Goal: Check status: Check status

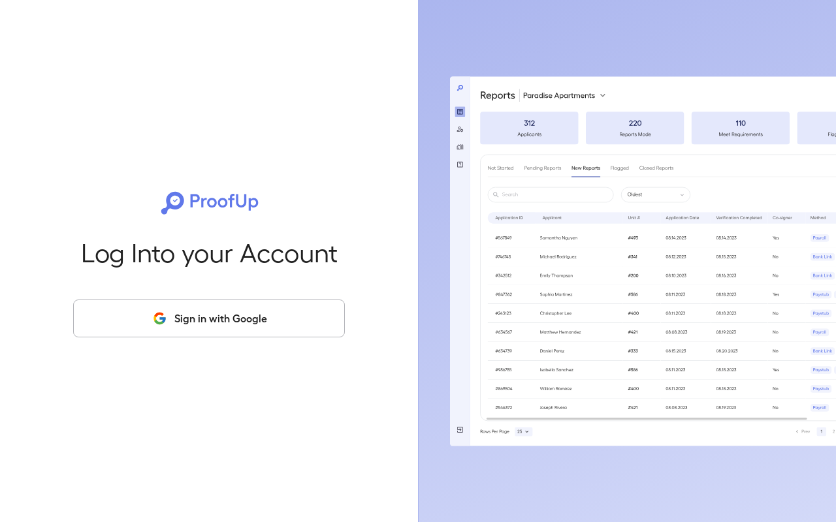
click at [195, 326] on button "Sign in with Google" at bounding box center [209, 319] width 272 height 38
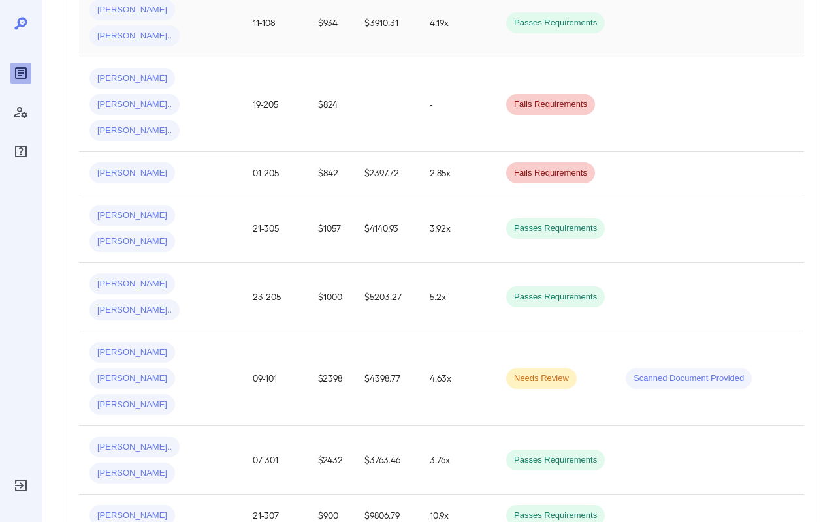
scroll to position [349, 0]
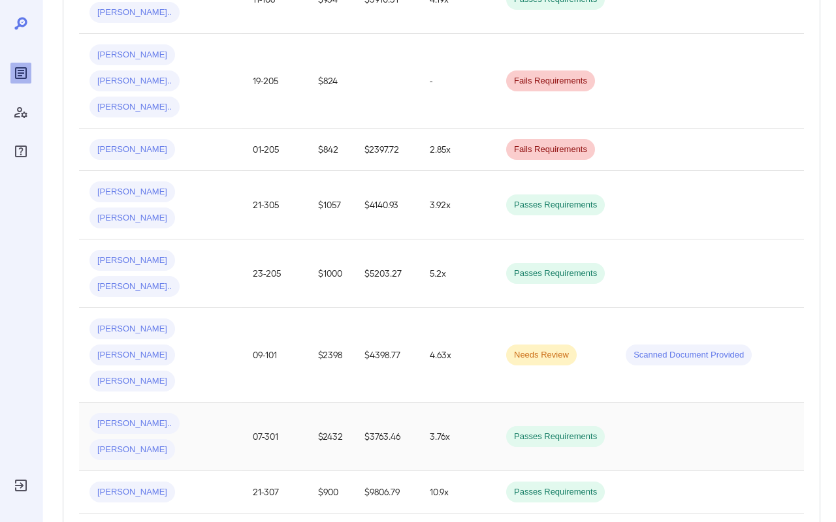
click at [204, 413] on div "Clelia L... Erika H..." at bounding box center [160, 436] width 142 height 47
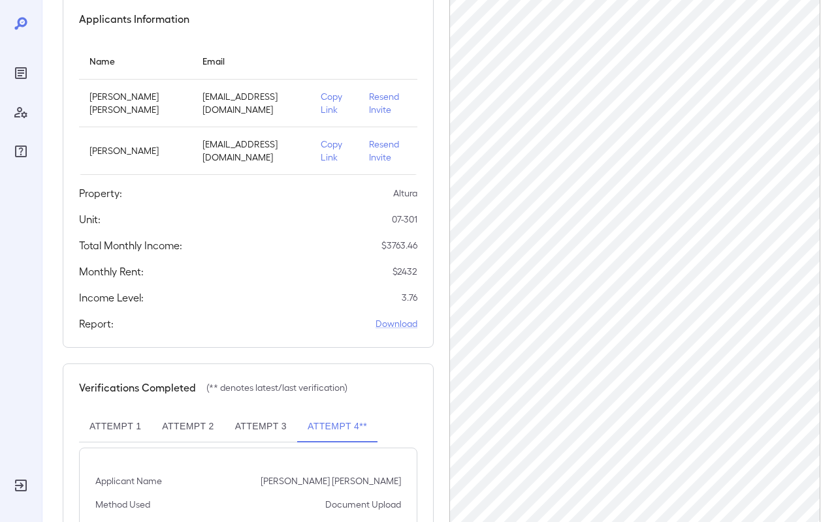
scroll to position [277, 0]
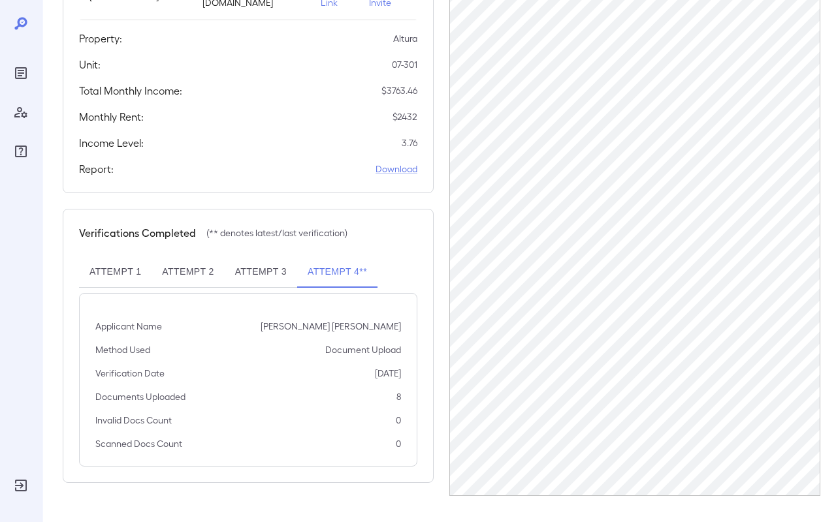
click at [240, 288] on button "Attempt 3" at bounding box center [261, 272] width 72 height 31
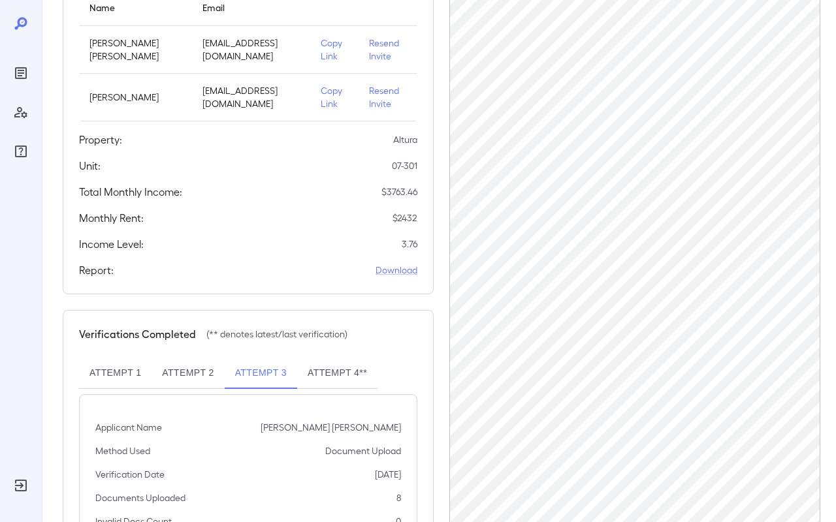
scroll to position [232, 0]
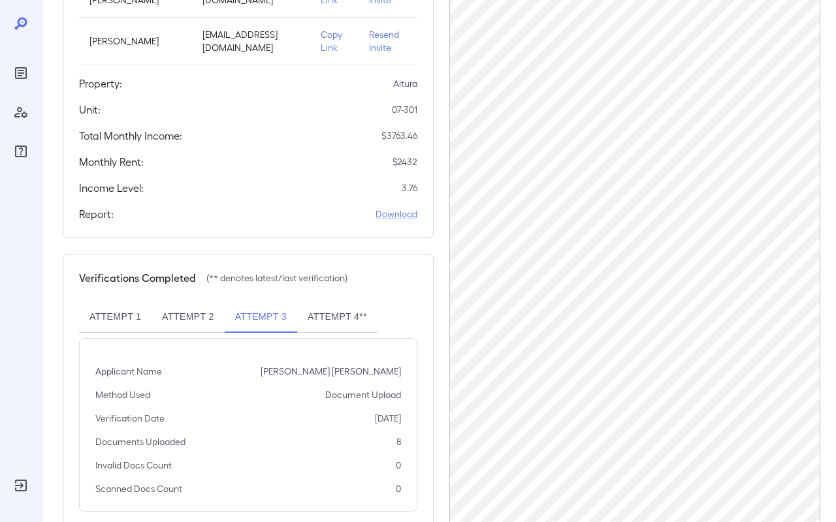
click at [201, 333] on button "Attempt 2" at bounding box center [187, 317] width 72 height 31
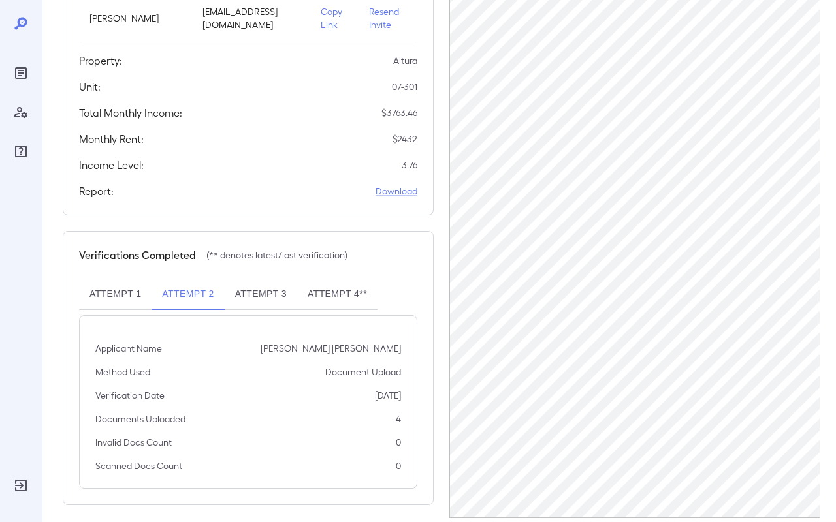
scroll to position [277, 0]
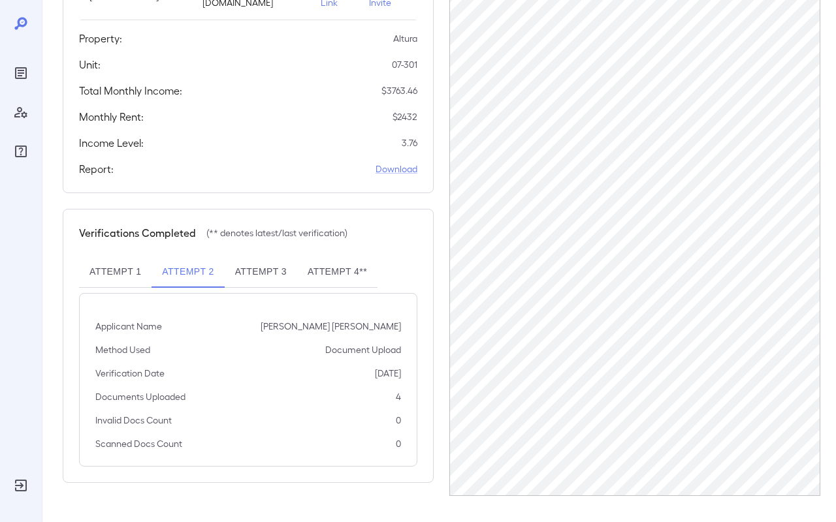
click at [99, 288] on button "Attempt 1" at bounding box center [115, 272] width 72 height 31
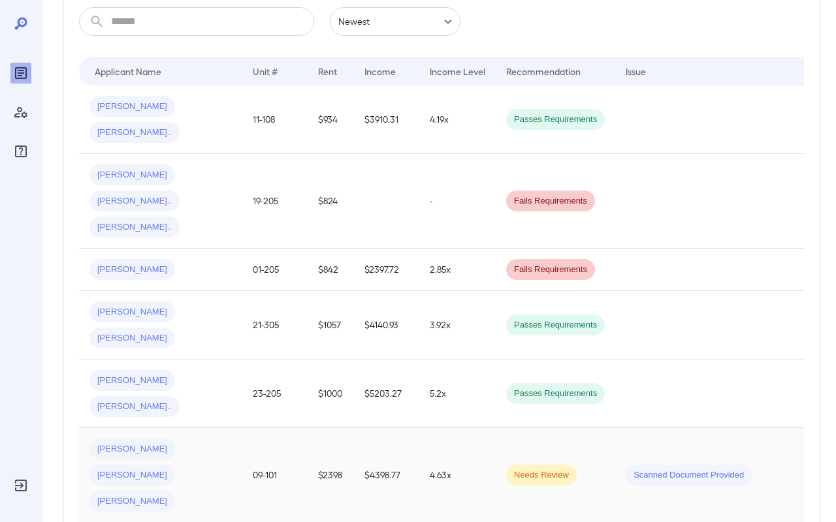
scroll to position [239, 0]
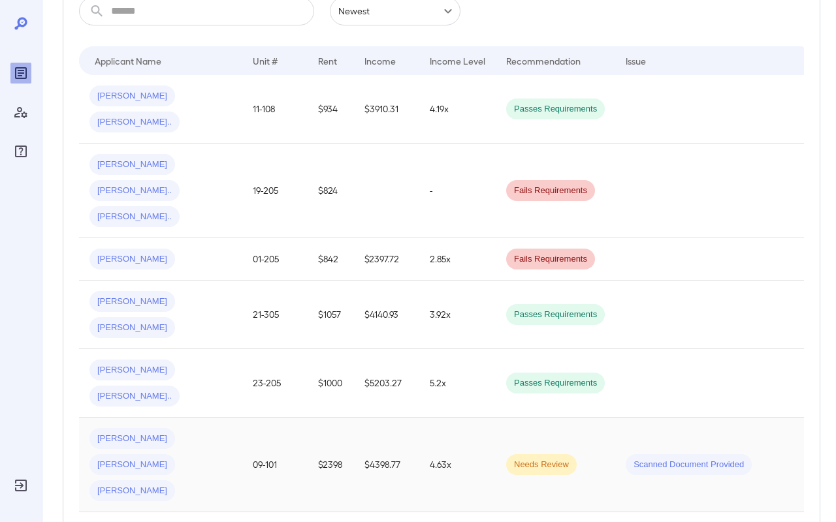
click at [225, 428] on div "Victor A... Felipe W... Luis A..." at bounding box center [160, 464] width 142 height 73
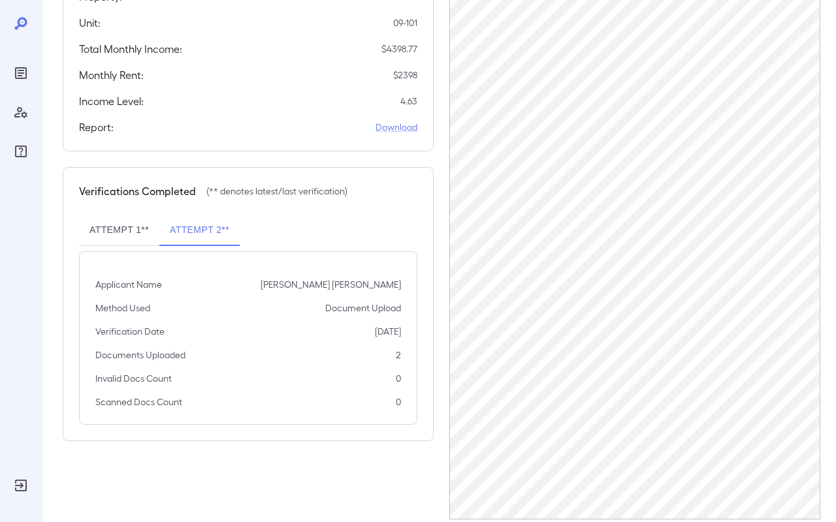
scroll to position [390, 0]
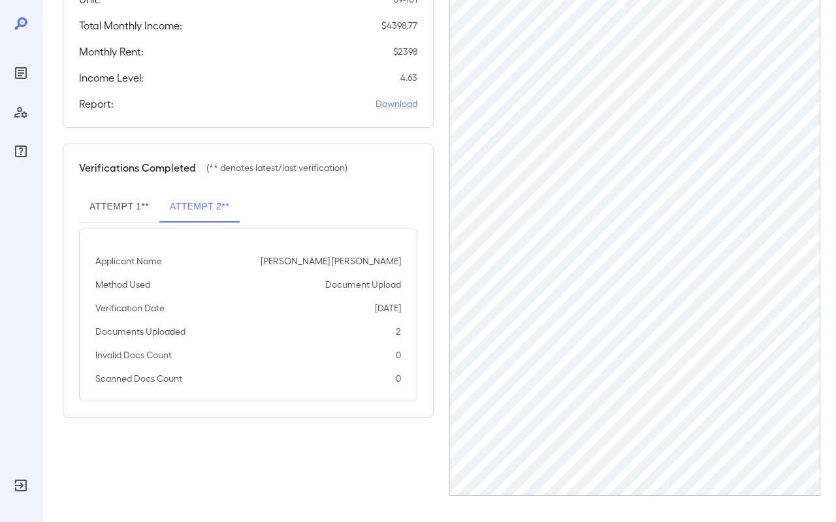
click at [117, 223] on button "Attempt 1**" at bounding box center [119, 206] width 80 height 31
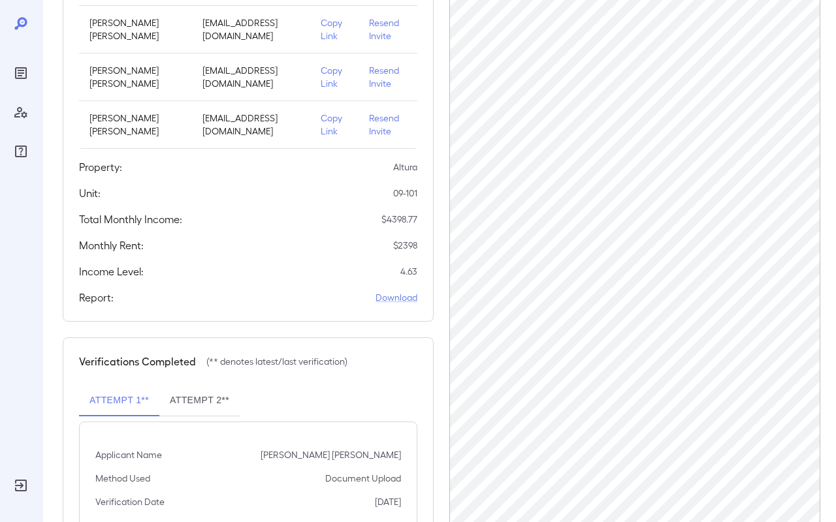
scroll to position [0, 0]
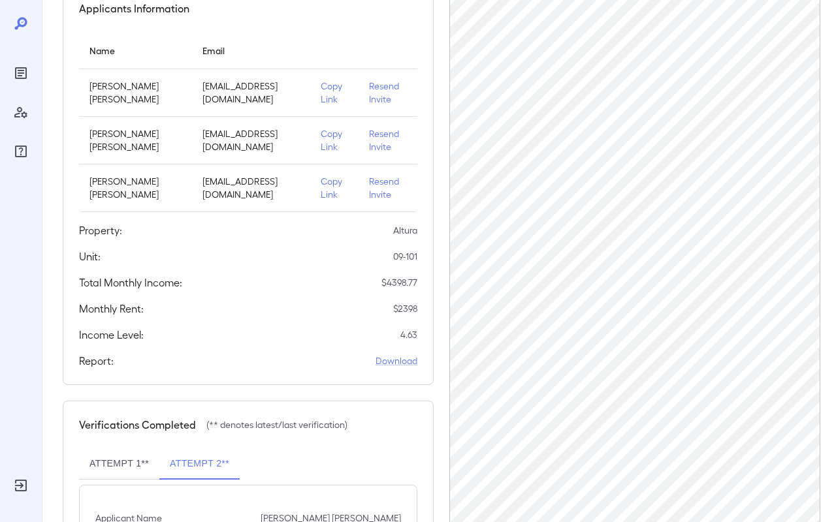
scroll to position [390, 0]
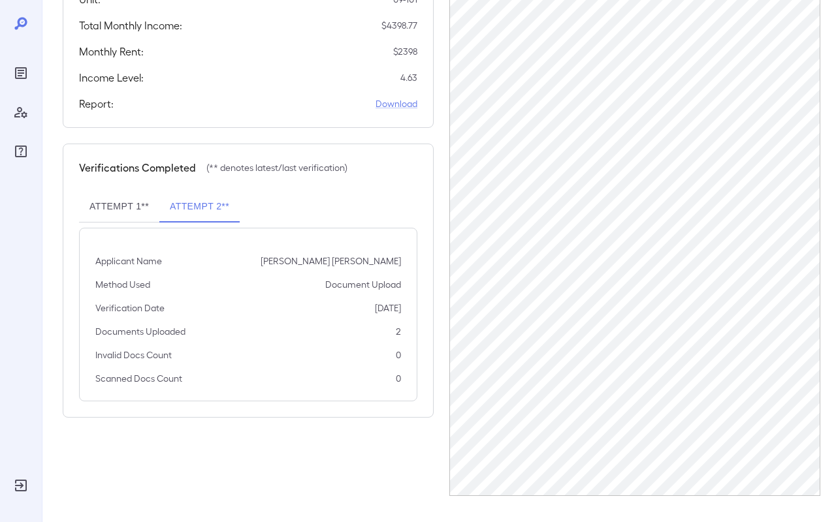
click at [112, 223] on button "Attempt 1**" at bounding box center [119, 206] width 80 height 31
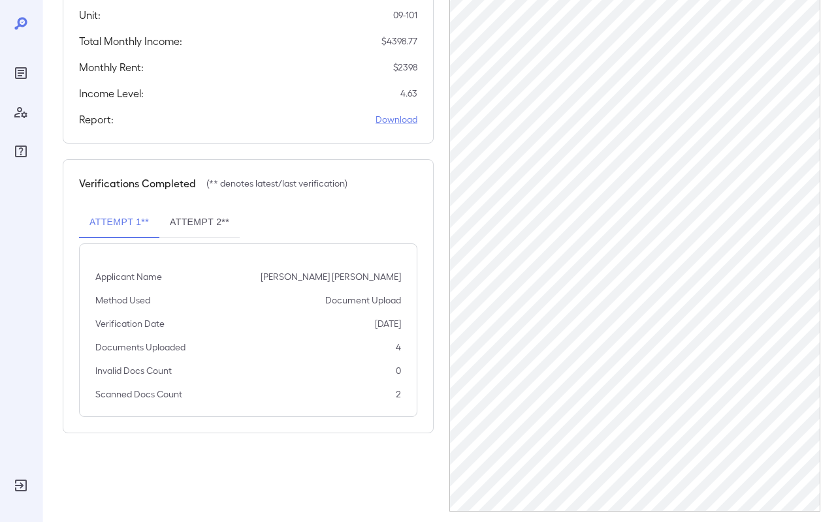
scroll to position [383, 0]
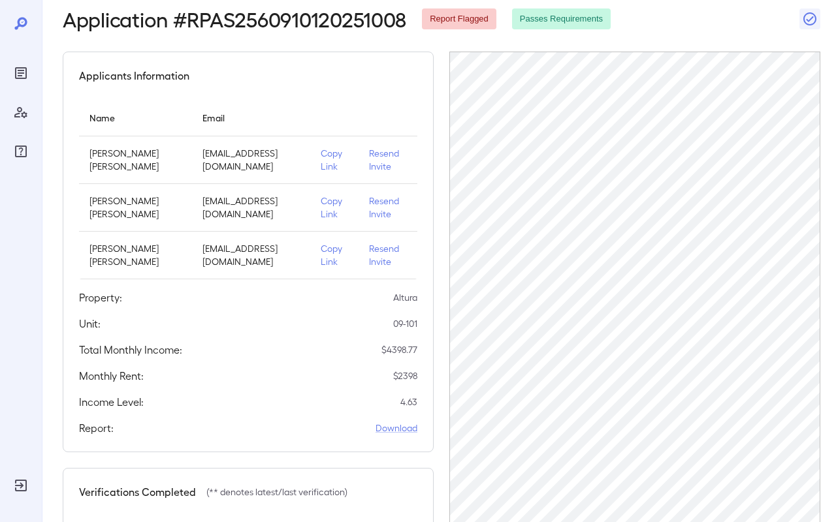
scroll to position [67, 0]
